Goal: Transaction & Acquisition: Purchase product/service

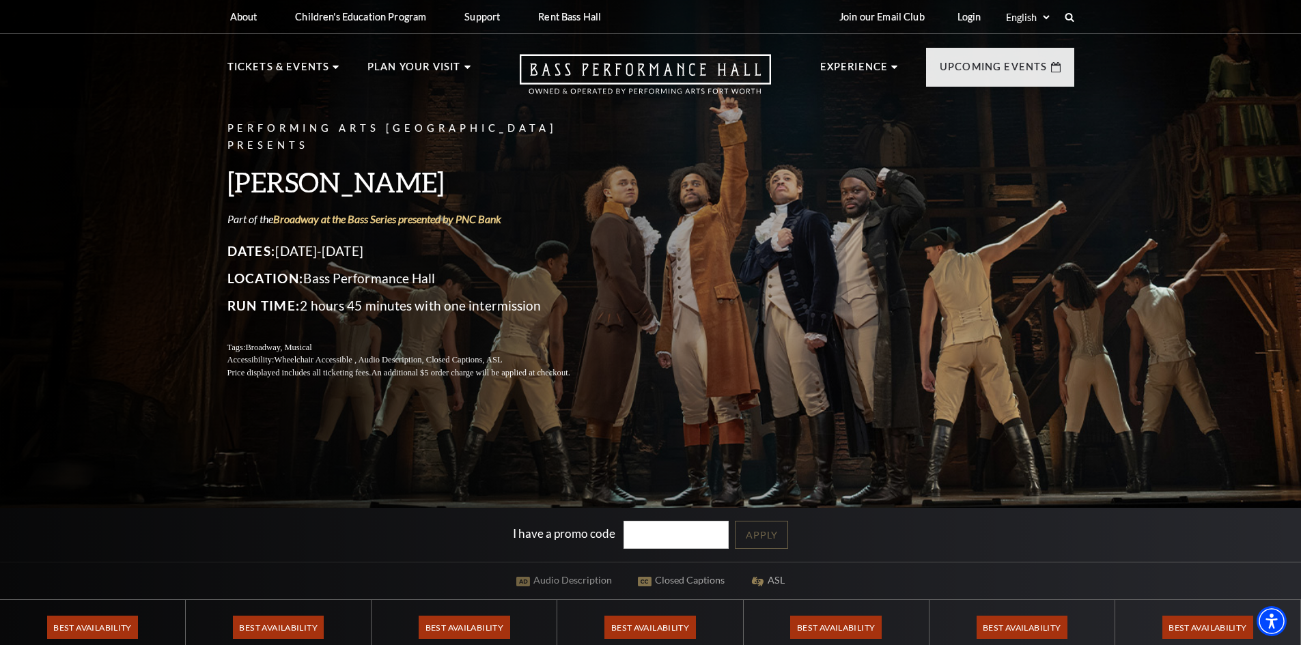
click at [437, 521] on div "I have a promo code Apply" at bounding box center [650, 535] width 1301 height 54
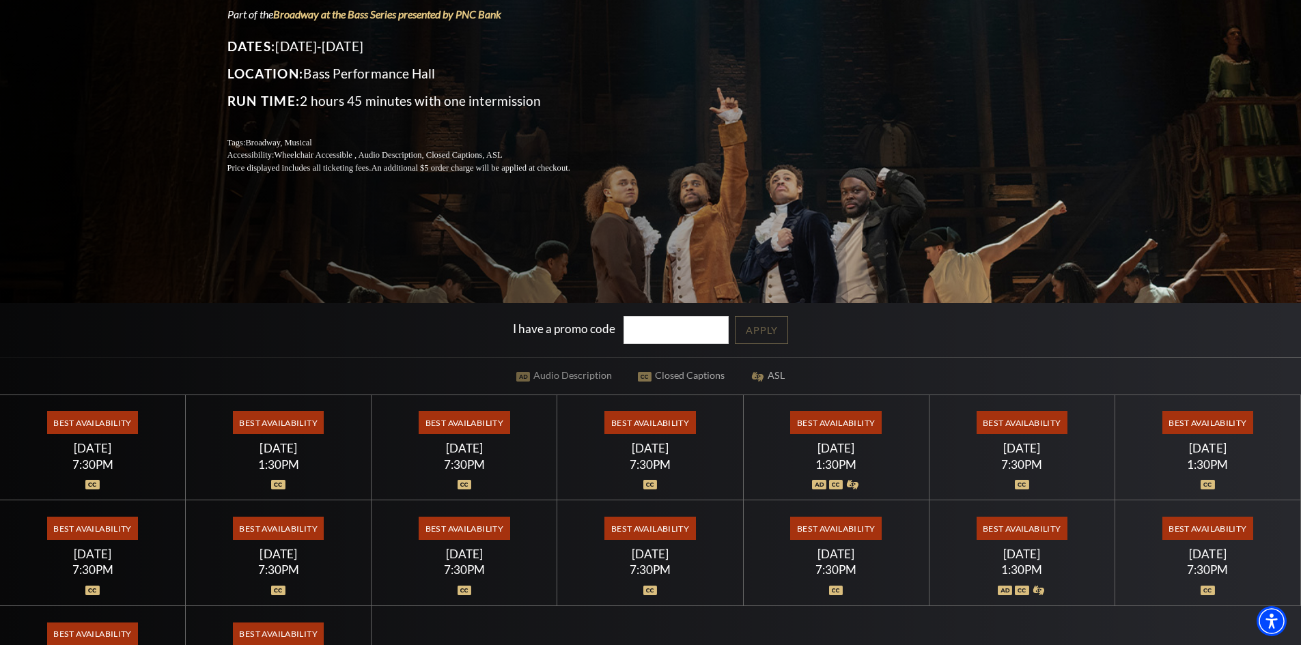
scroll to position [342, 0]
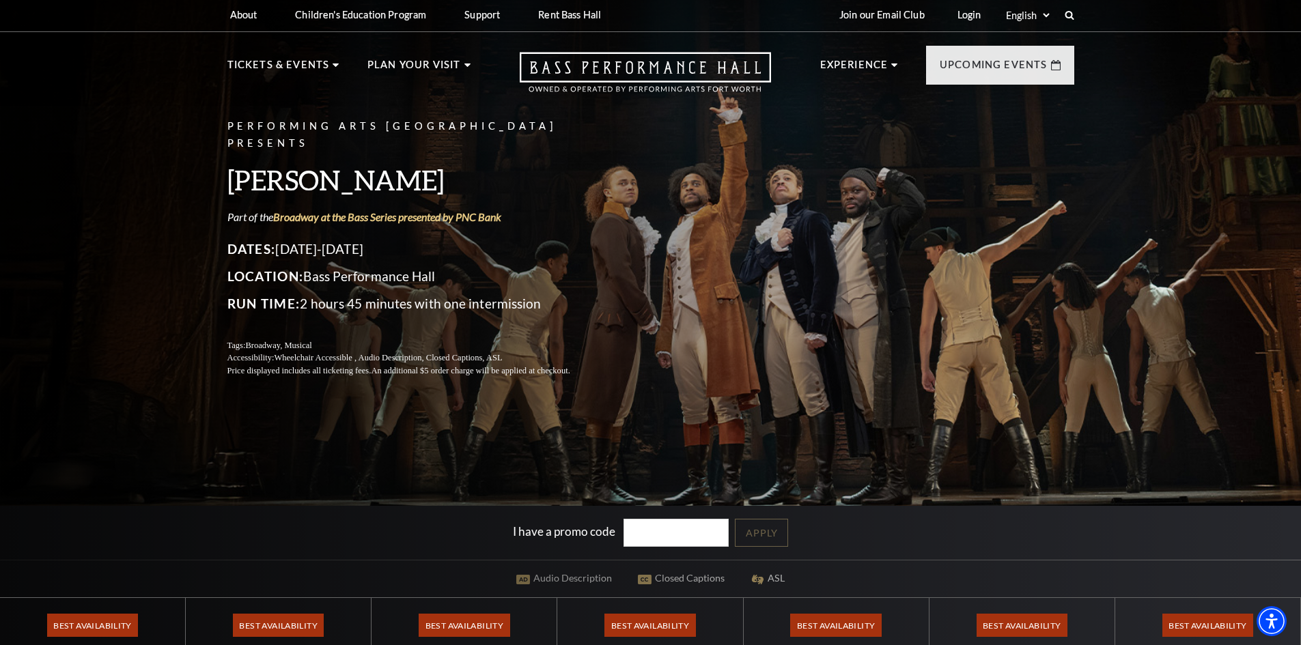
scroll to position [0, 0]
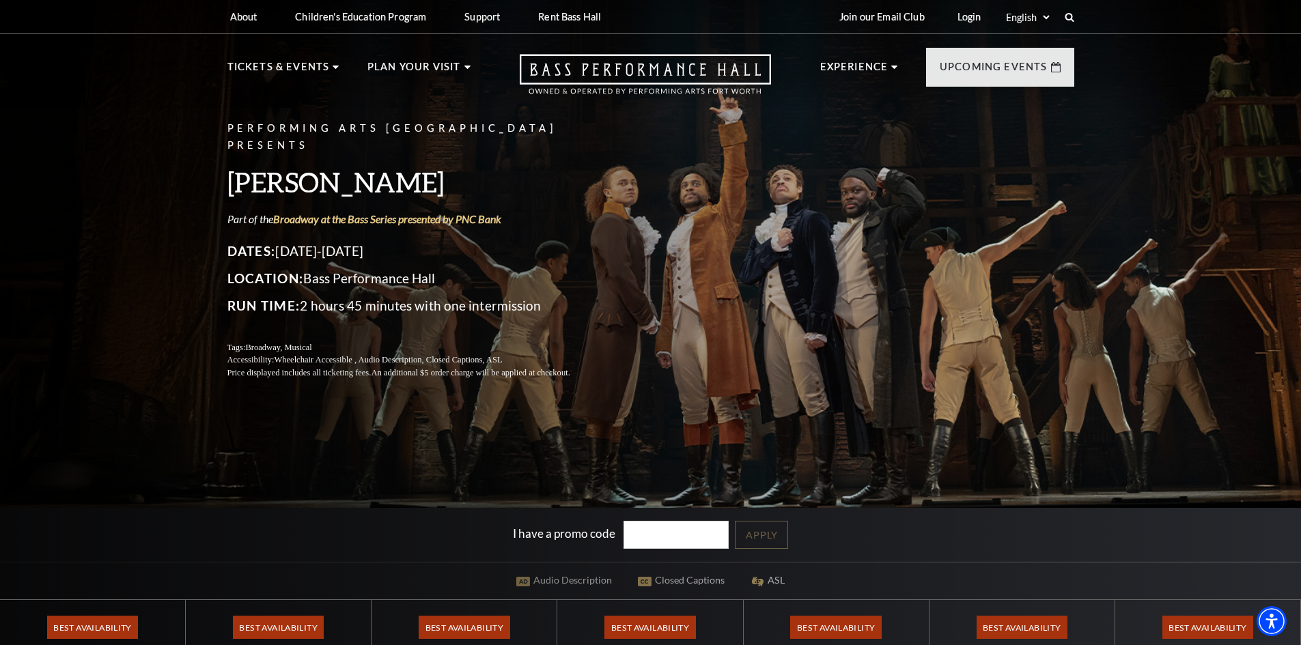
click at [967, 581] on div "Performing Arts Fort Worth Presents Hamilton Part of the Broadway at the Bass S…" at bounding box center [650, 454] width 1301 height 925
click at [333, 246] on p "Dates: July 15-26, 2026" at bounding box center [415, 251] width 376 height 22
click at [322, 244] on p "Dates: July 15-26, 2026" at bounding box center [415, 251] width 376 height 22
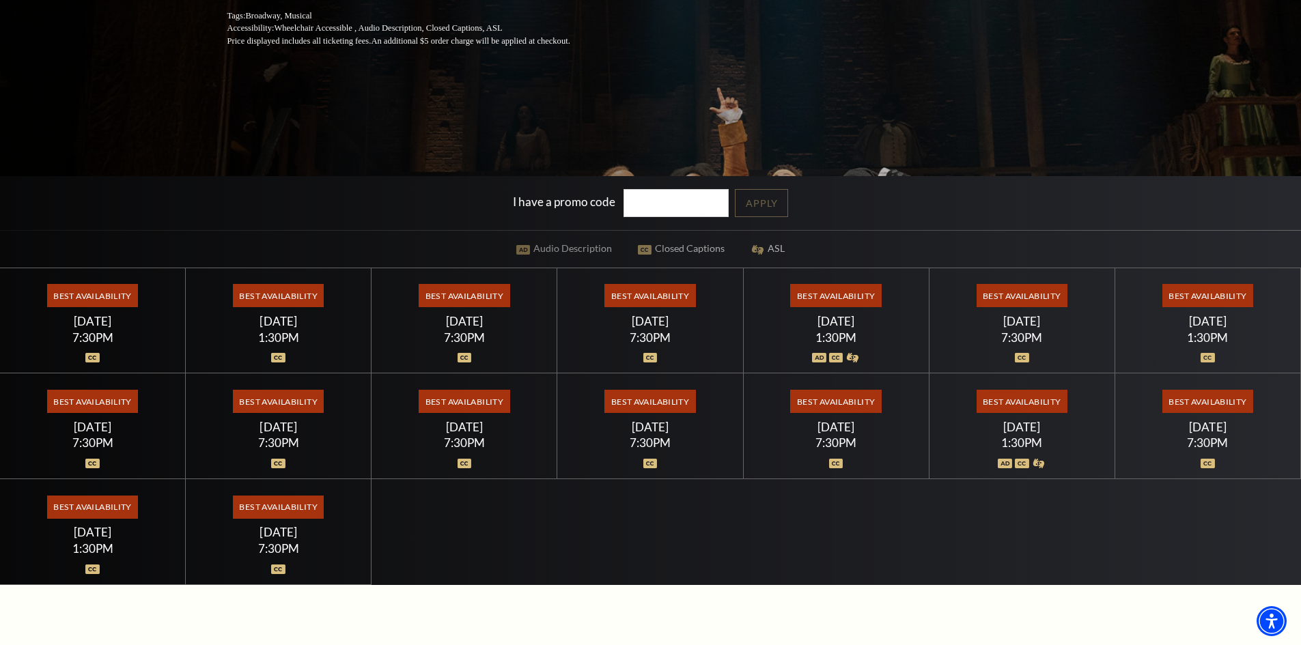
scroll to position [342, 0]
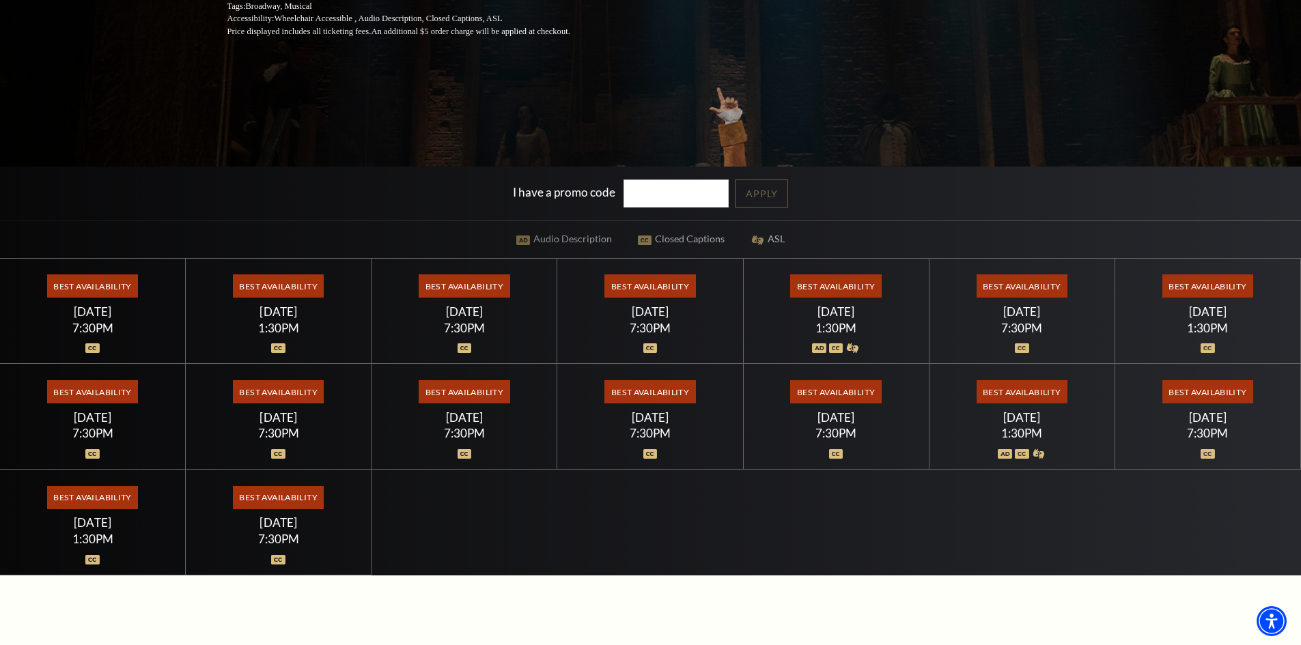
click at [646, 286] on span "Best Availability" at bounding box center [649, 286] width 91 height 23
click at [668, 289] on span "Best Availability" at bounding box center [649, 286] width 91 height 23
click at [659, 337] on div at bounding box center [650, 341] width 153 height 14
click at [643, 301] on div "Best Availability Friday July 17 7:30PM" at bounding box center [650, 312] width 186 height 106
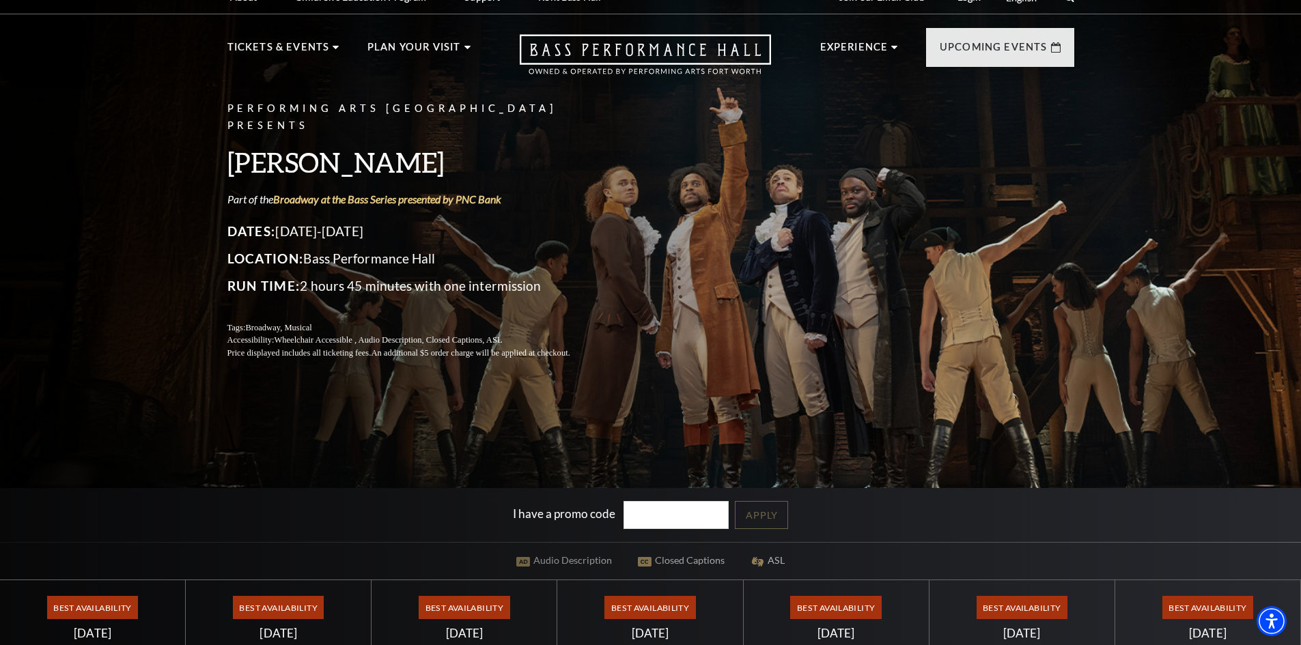
scroll to position [0, 0]
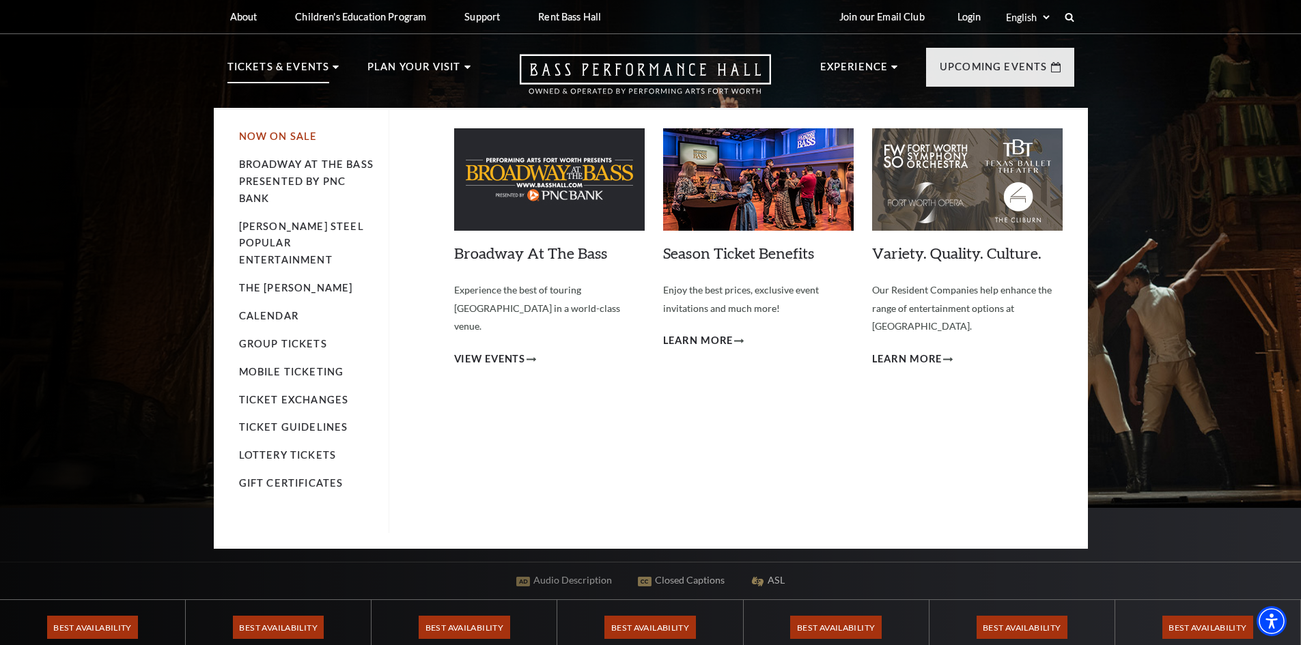
click at [284, 141] on link "Now On Sale" at bounding box center [278, 136] width 79 height 12
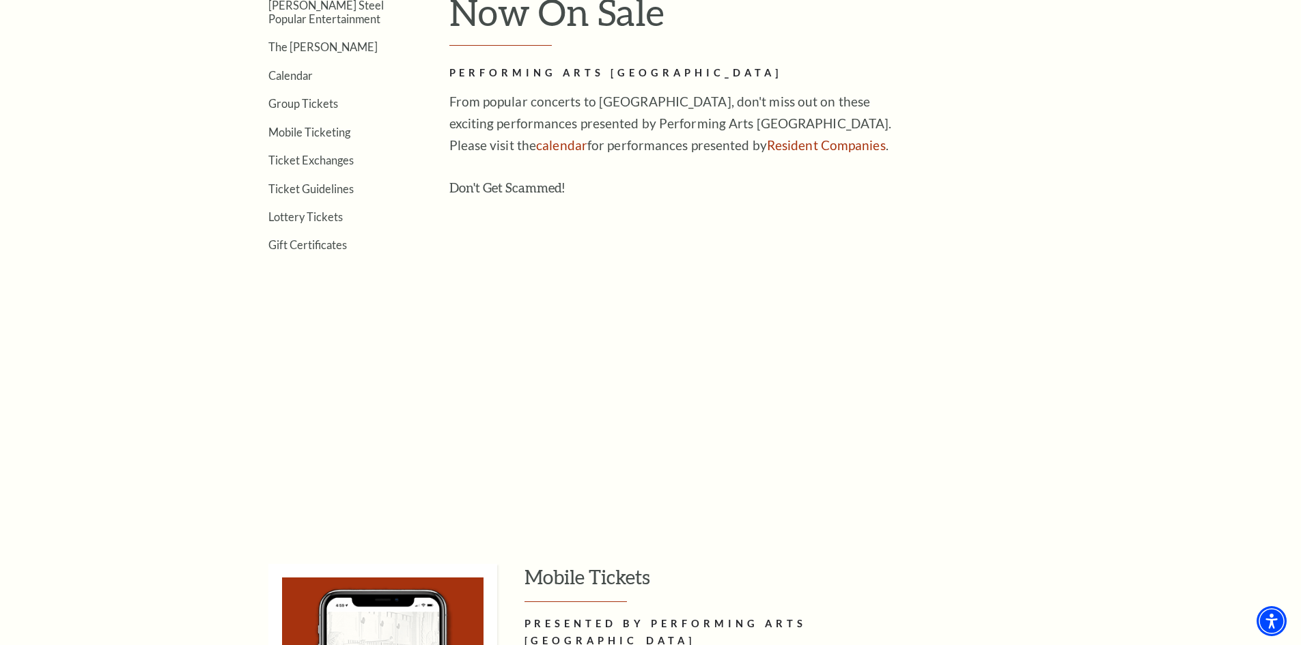
scroll to position [615, 0]
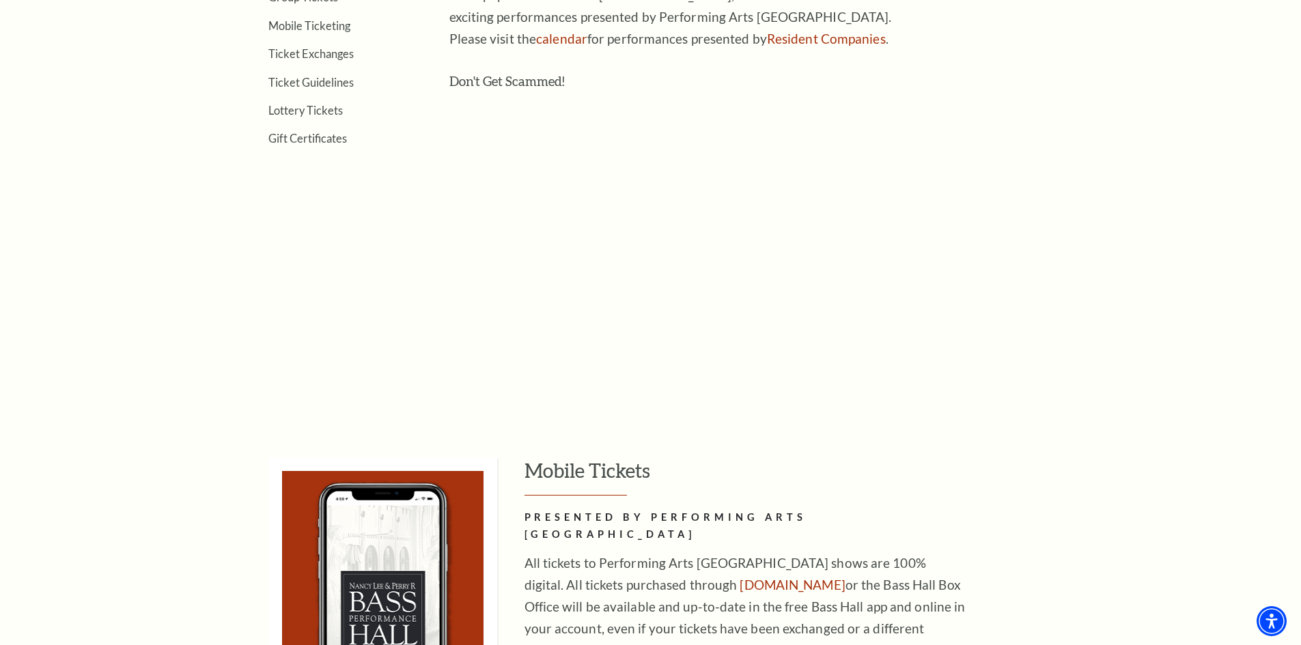
click at [1011, 482] on h3 "Mobile Tickets" at bounding box center [800, 477] width 550 height 39
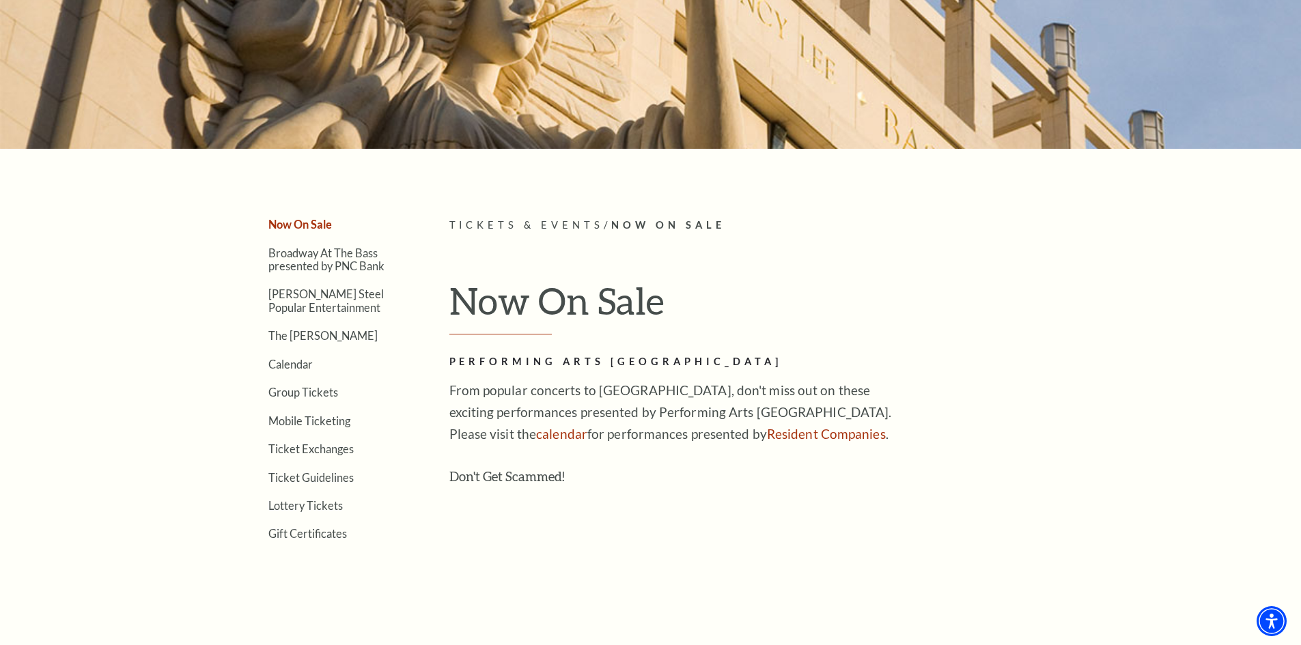
scroll to position [229, 0]
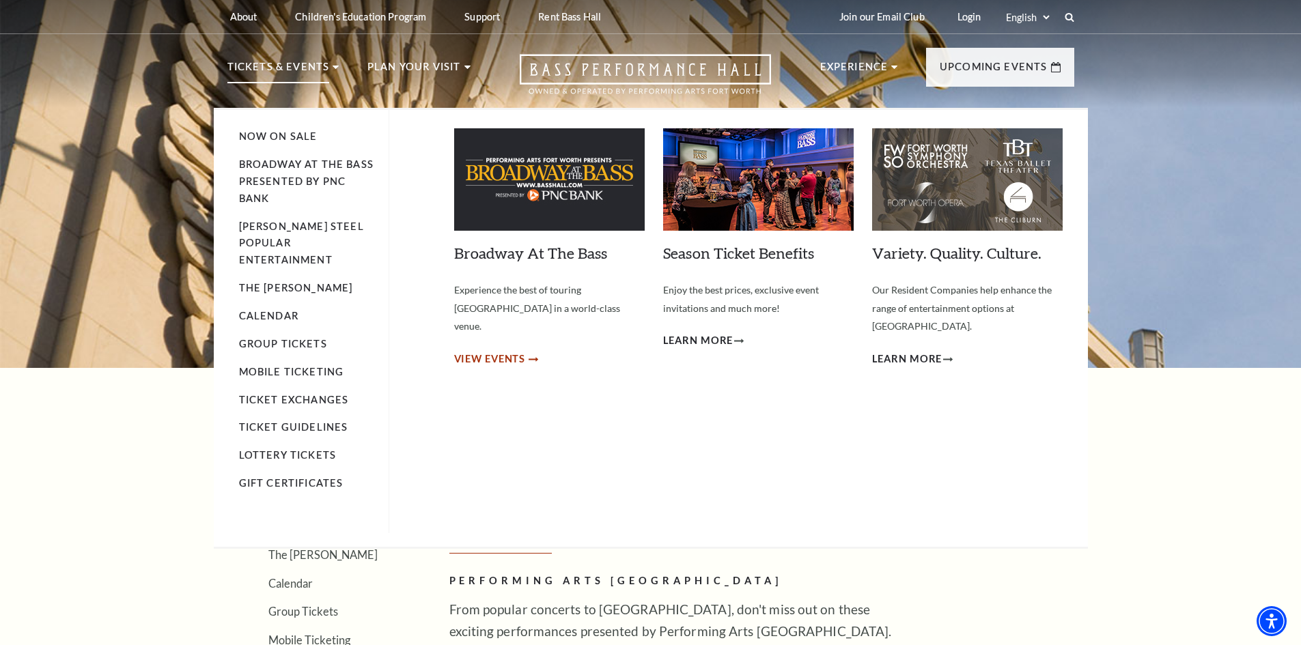
click at [502, 351] on span "View Events" at bounding box center [490, 359] width 72 height 17
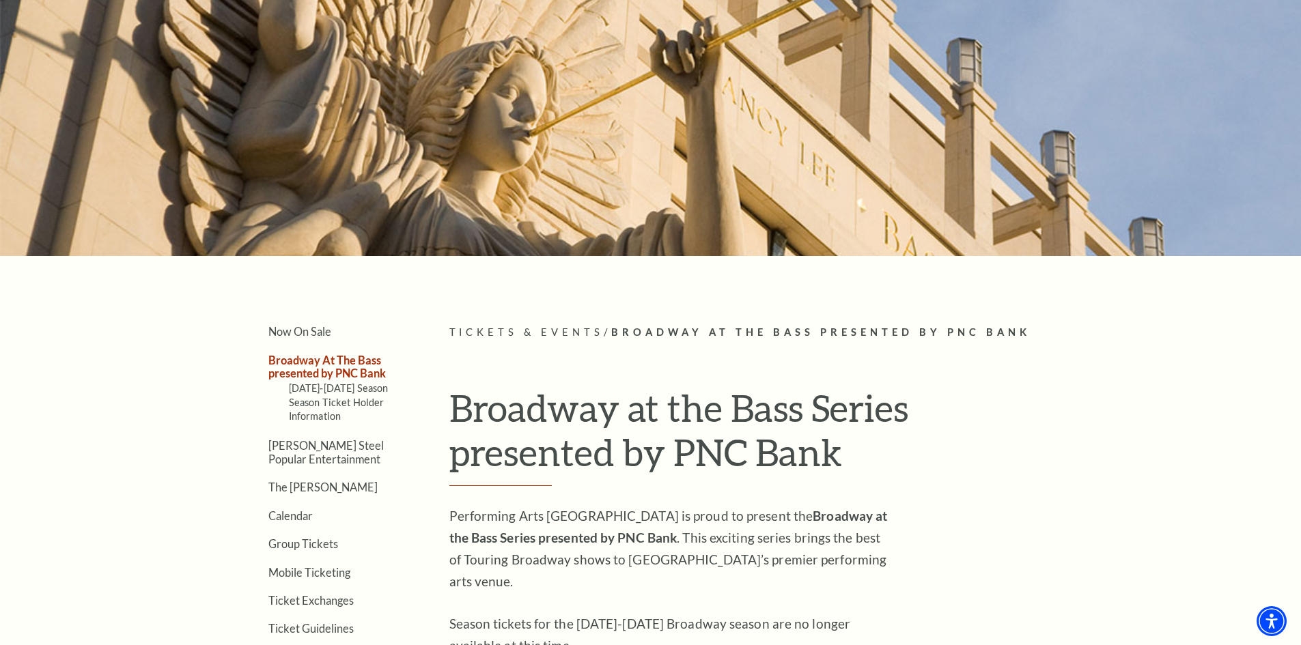
scroll to position [273, 0]
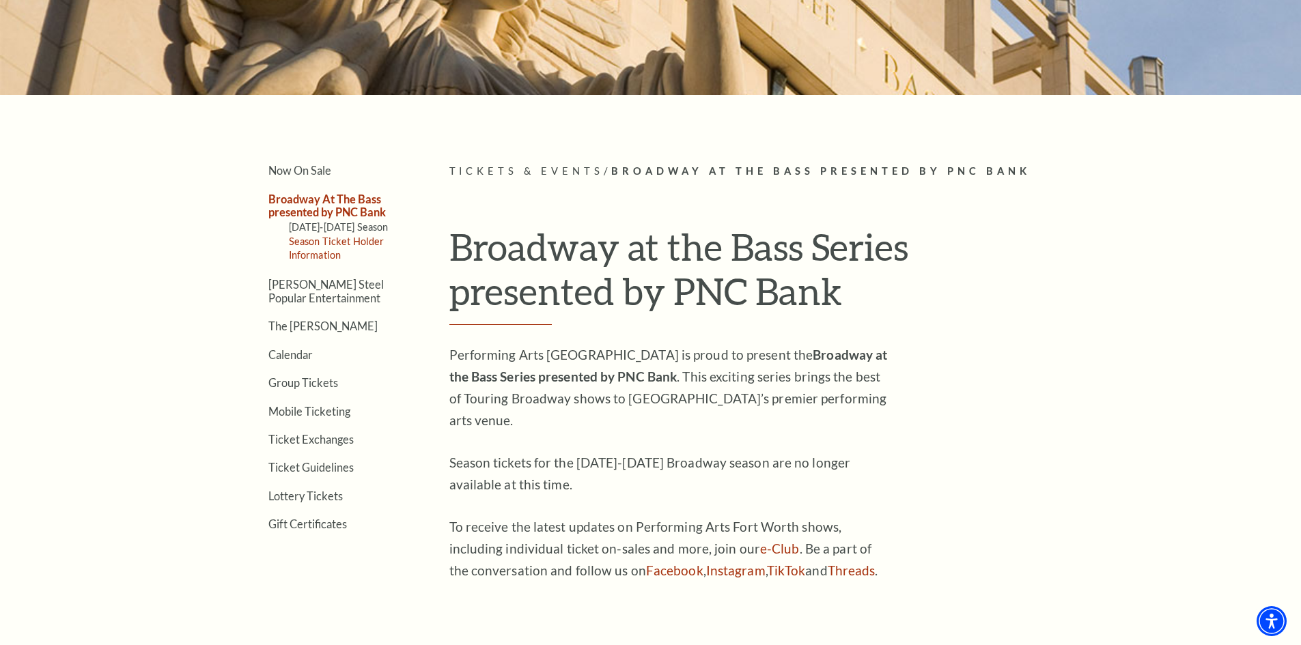
click at [333, 237] on link "Season Ticket Holder Information" at bounding box center [337, 248] width 96 height 25
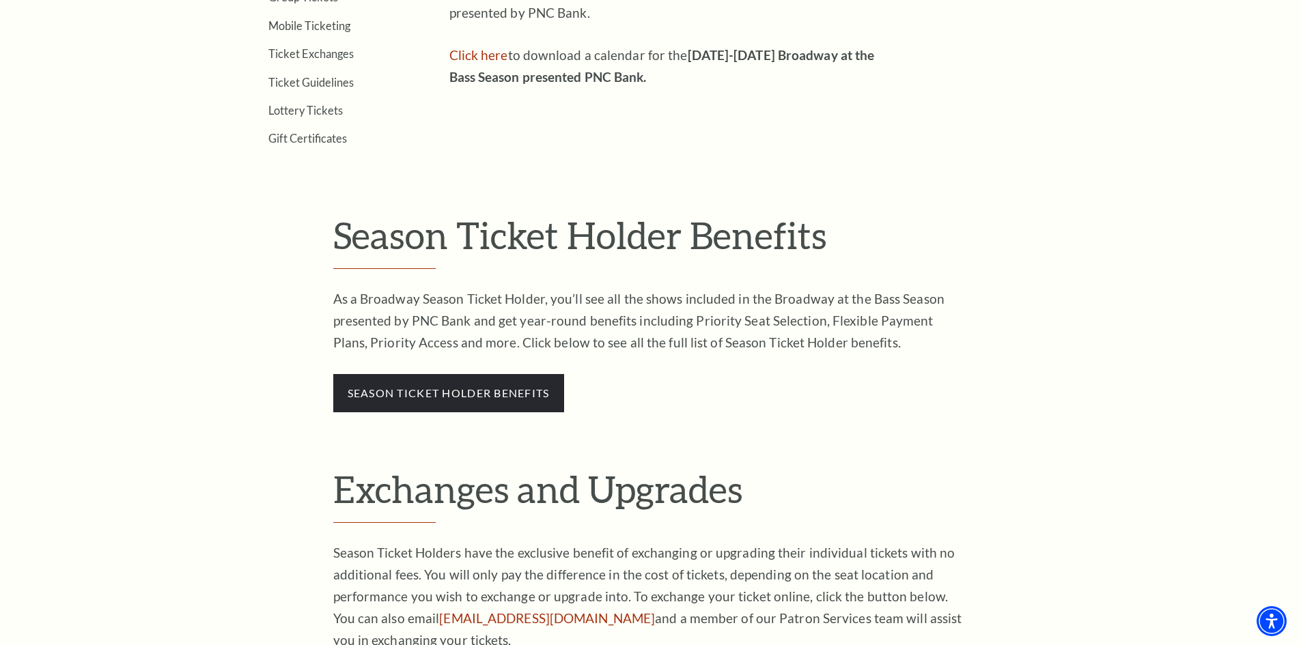
scroll to position [205, 0]
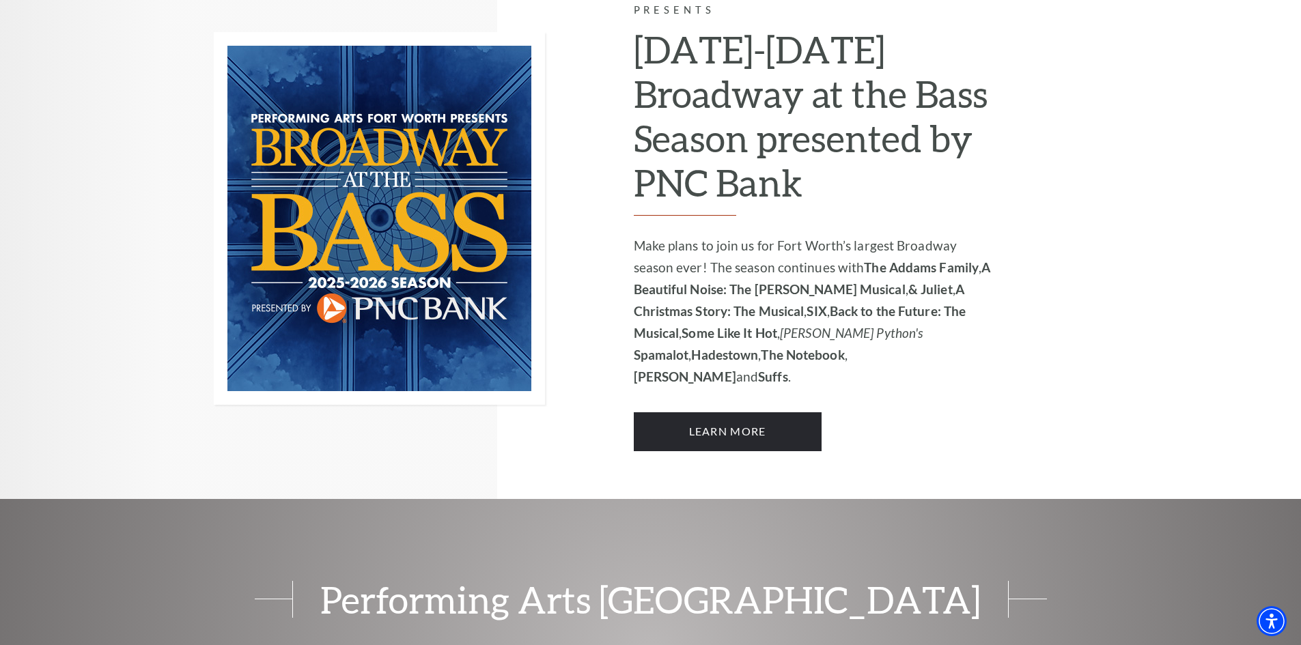
scroll to position [820, 0]
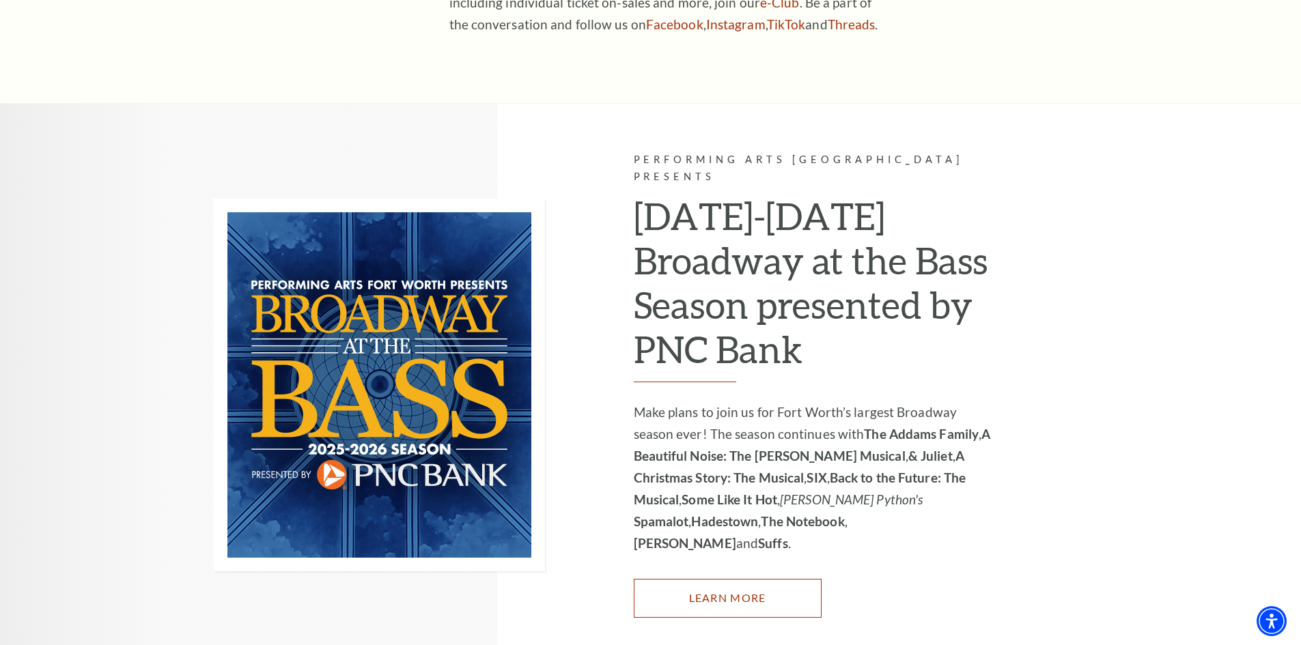
click at [727, 579] on link "Learn More" at bounding box center [728, 598] width 188 height 38
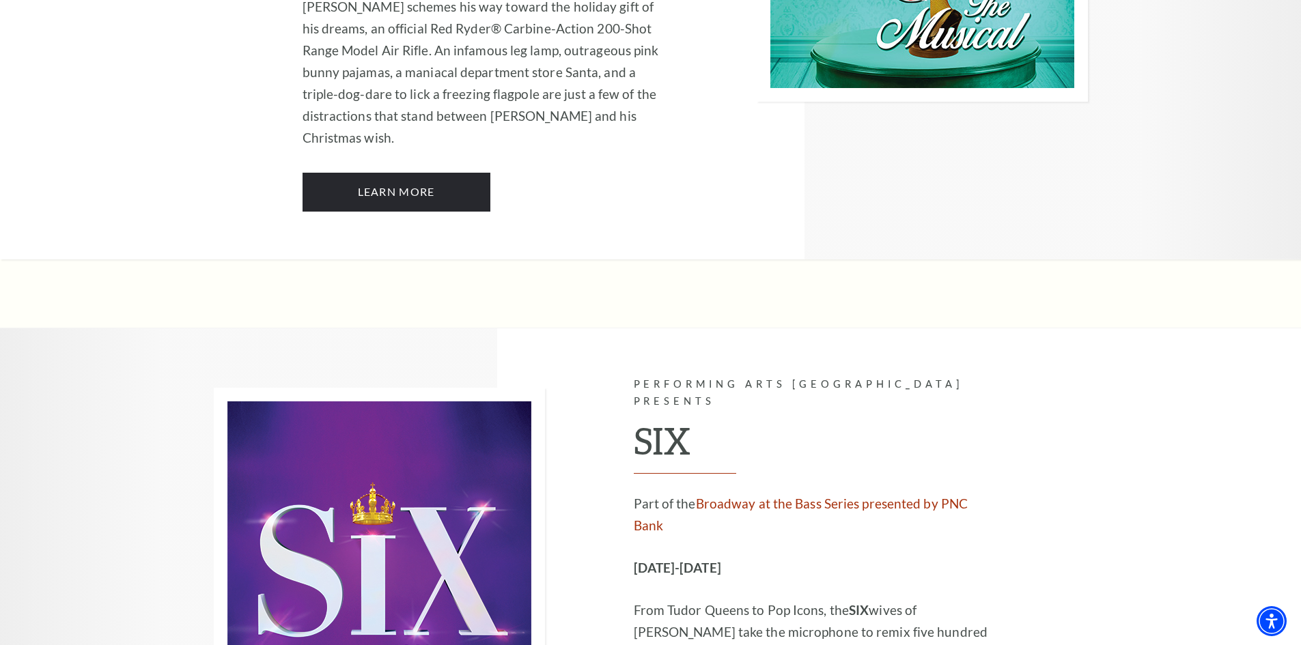
scroll to position [4215, 0]
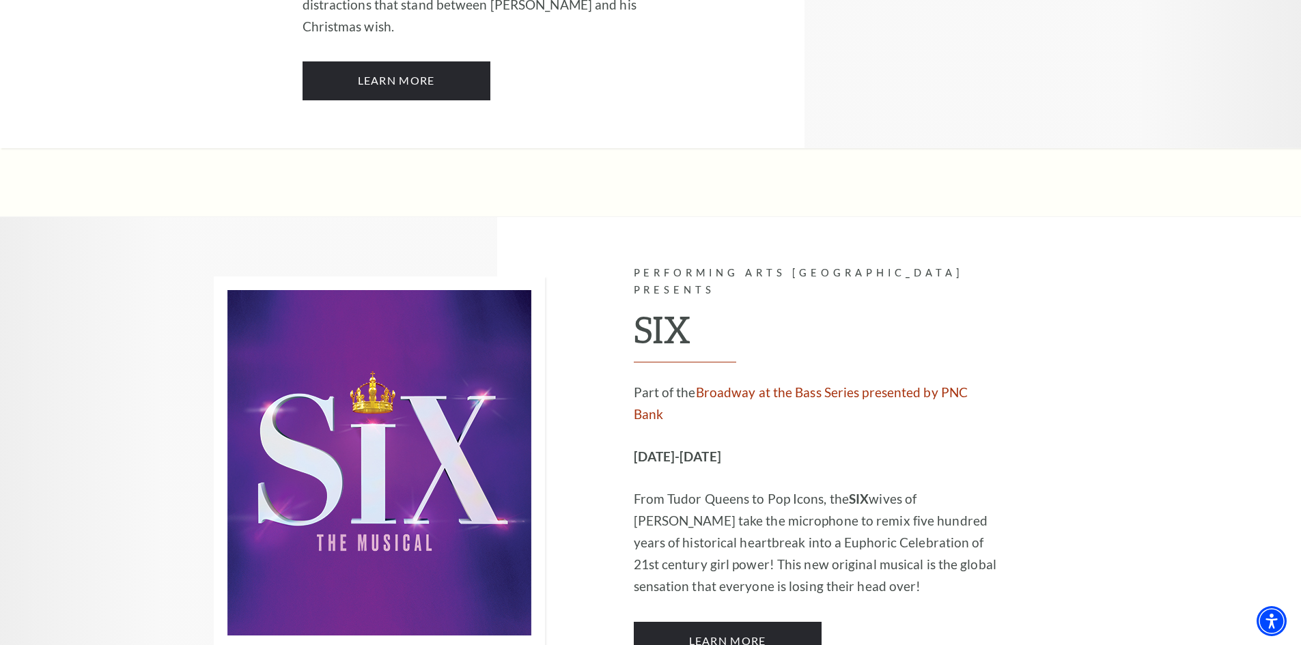
drag, startPoint x: 1305, startPoint y: 456, endPoint x: 1258, endPoint y: 303, distance: 159.2
click at [774, 622] on link "Learn More" at bounding box center [728, 641] width 188 height 38
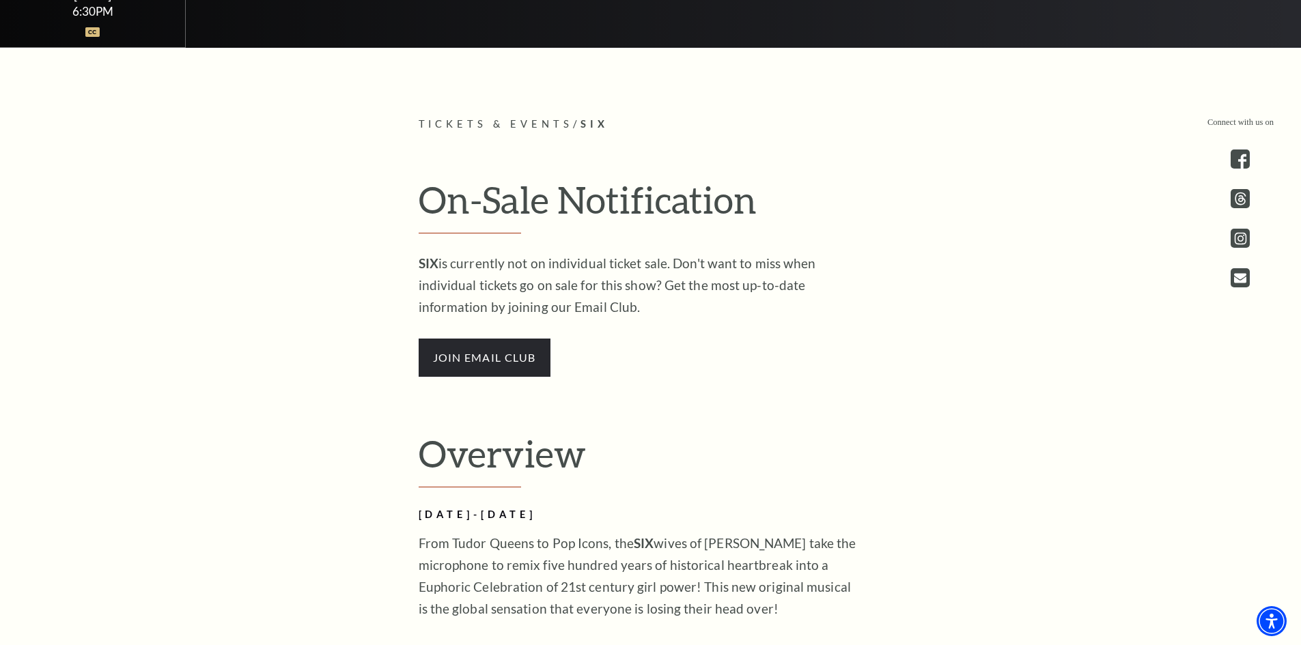
scroll to position [683, 0]
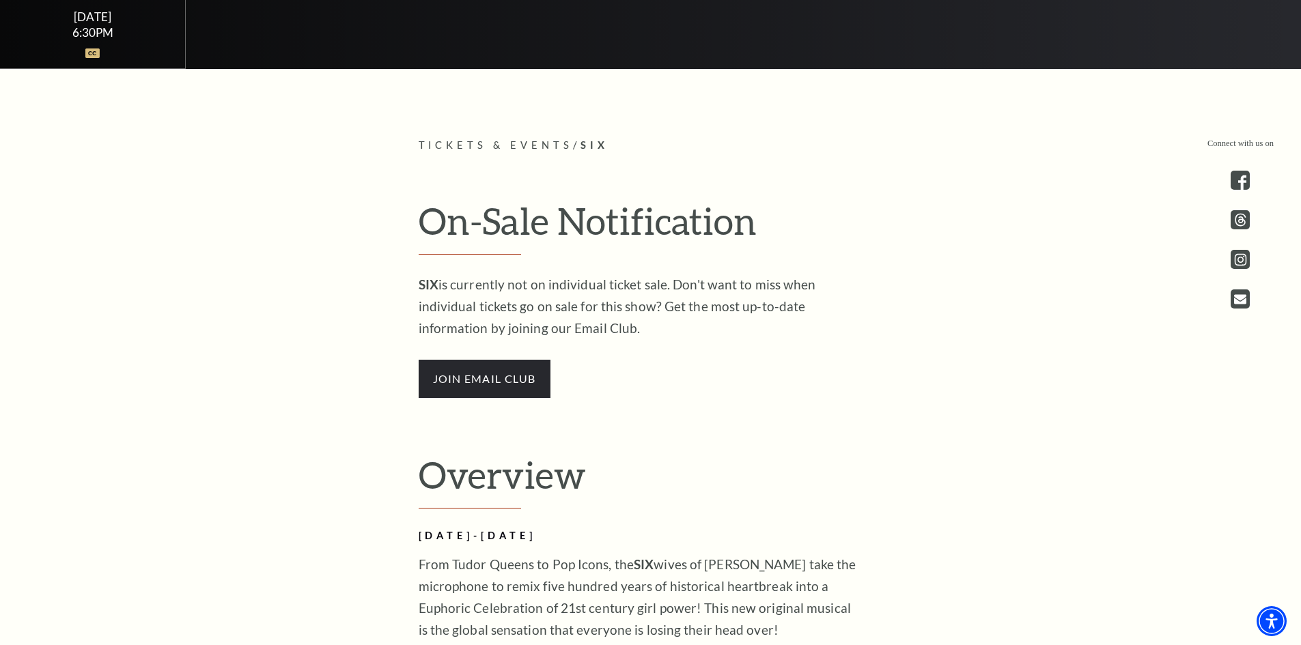
click at [610, 311] on p "SIX is currently not on individual ticket sale. Don't want to miss when individ…" at bounding box center [641, 307] width 444 height 66
